Goal: Transaction & Acquisition: Purchase product/service

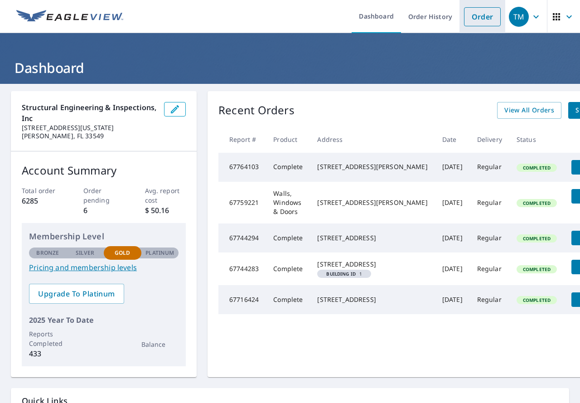
click at [474, 14] on link "Order" at bounding box center [482, 16] width 37 height 19
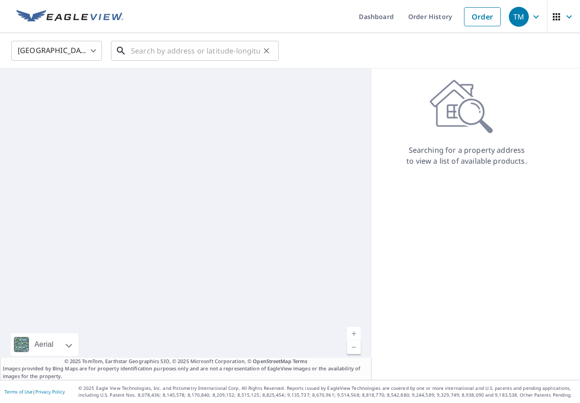
click at [179, 49] on input "text" at bounding box center [195, 50] width 129 height 25
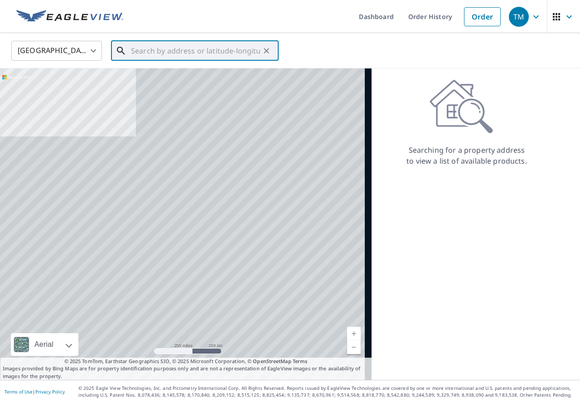
paste input "[STREET_ADDRESS]"
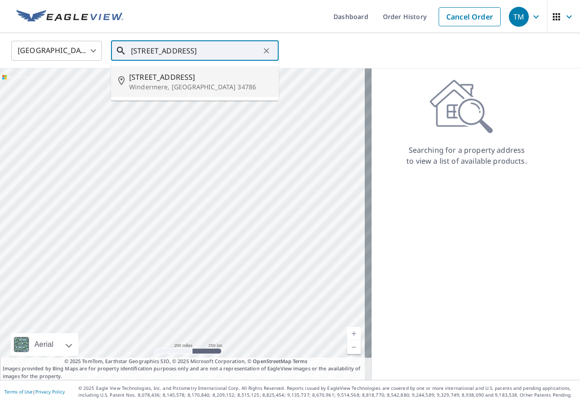
click at [174, 80] on span "[STREET_ADDRESS]" at bounding box center [200, 77] width 142 height 11
type input "[STREET_ADDRESS]"
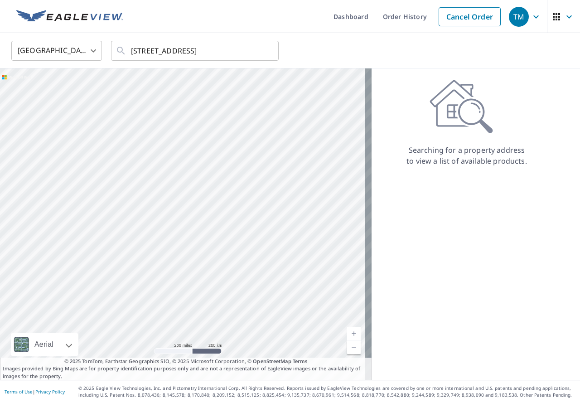
scroll to position [0, 0]
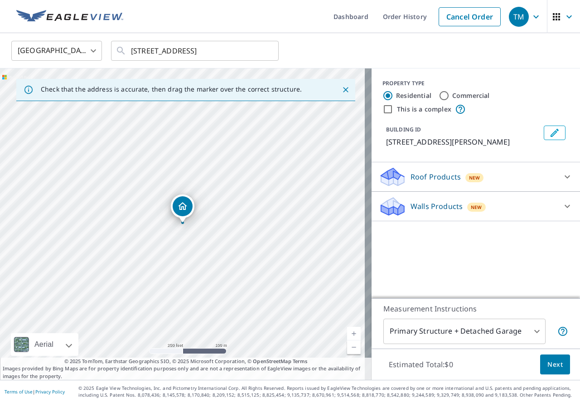
click at [453, 178] on div "Roof Products New" at bounding box center [468, 176] width 178 height 21
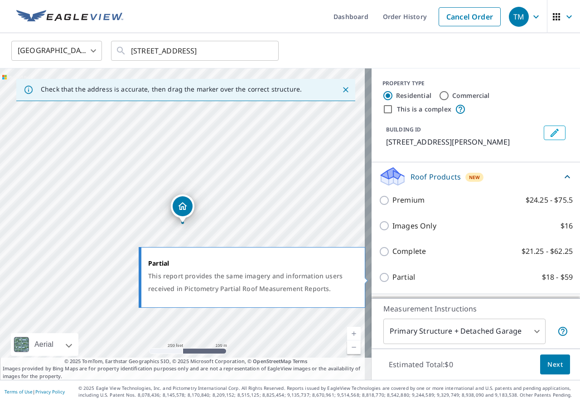
click at [406, 274] on p "Partial" at bounding box center [403, 276] width 23 height 11
click at [392, 274] on input "Partial $18 - $59" at bounding box center [386, 277] width 14 height 11
checkbox input "true"
click at [406, 264] on div "Complete $21.25 - $62.25" at bounding box center [476, 251] width 194 height 26
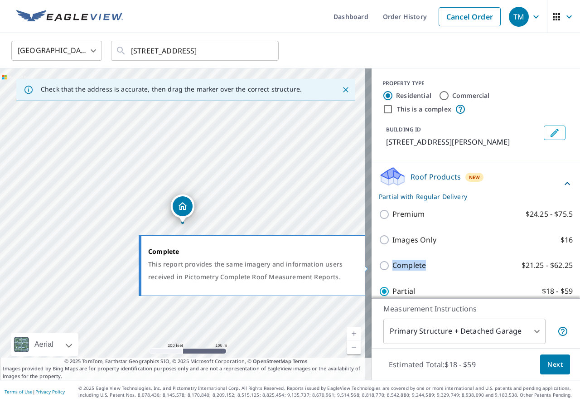
click at [406, 266] on p "Complete" at bounding box center [409, 265] width 34 height 11
click at [392, 266] on input "Complete $21.25 - $62.25" at bounding box center [386, 265] width 14 height 11
checkbox input "true"
checkbox input "false"
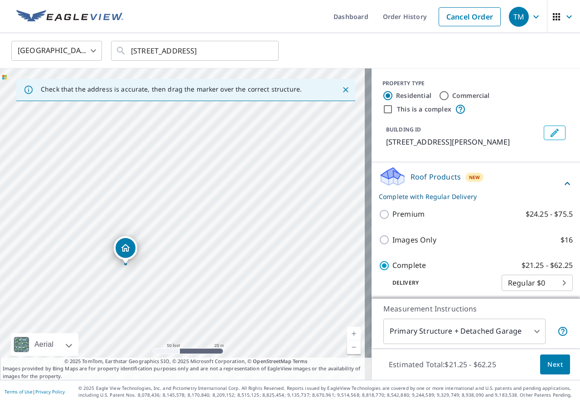
click at [547, 364] on span "Next" at bounding box center [554, 364] width 15 height 11
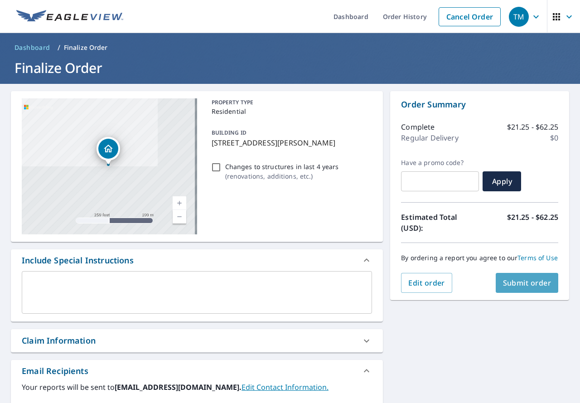
click at [536, 288] on span "Submit order" at bounding box center [527, 283] width 48 height 10
